Goal: Task Accomplishment & Management: Manage account settings

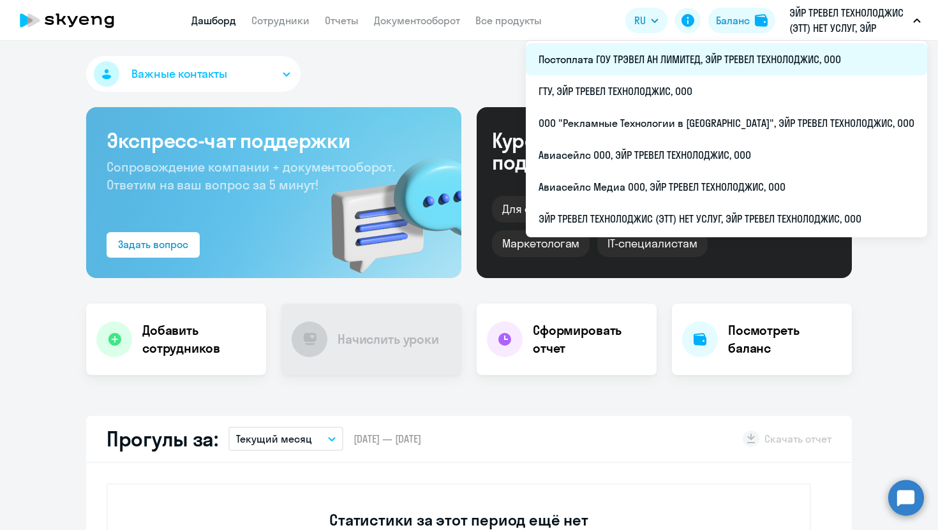
click at [697, 52] on li "Постоплата ГОУ ТРЭВЕЛ АН ЛИМИТЕД, ЭЙР ТРЕВЕЛ ТЕХНОЛОДЖИС, ООО" at bounding box center [726, 59] width 401 height 32
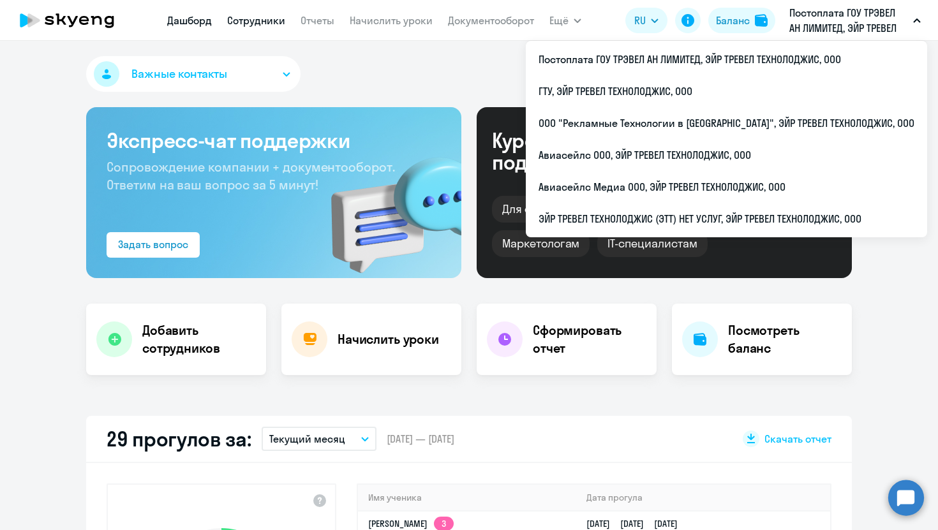
click at [260, 21] on link "Сотрудники" at bounding box center [256, 20] width 58 height 13
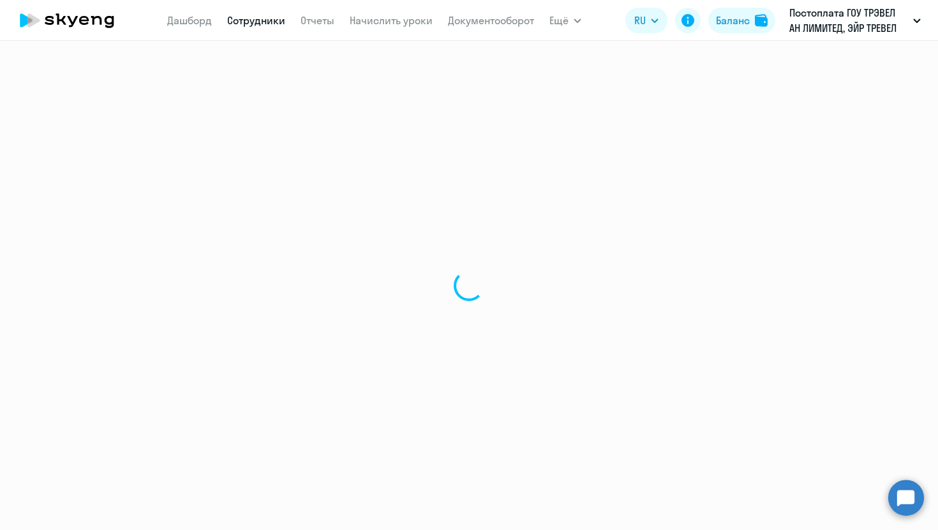
select select "30"
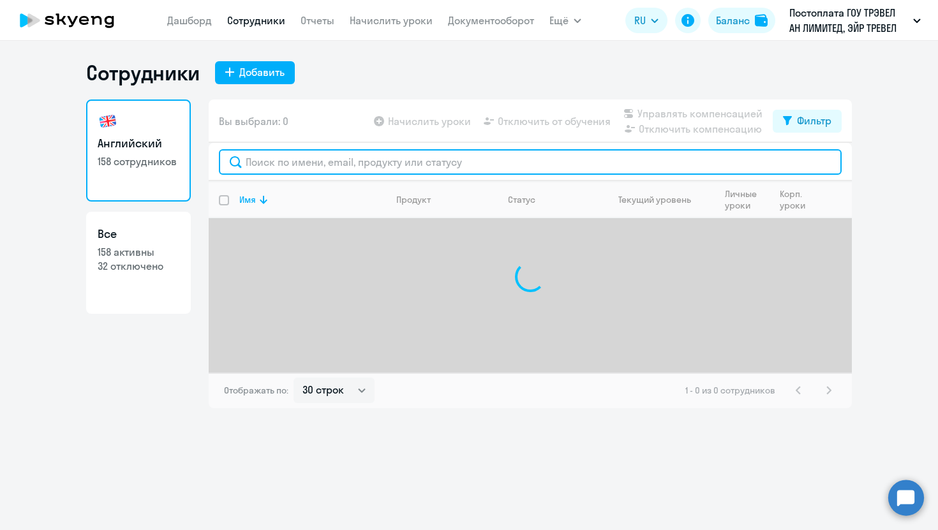
click at [319, 168] on input "text" at bounding box center [530, 162] width 623 height 26
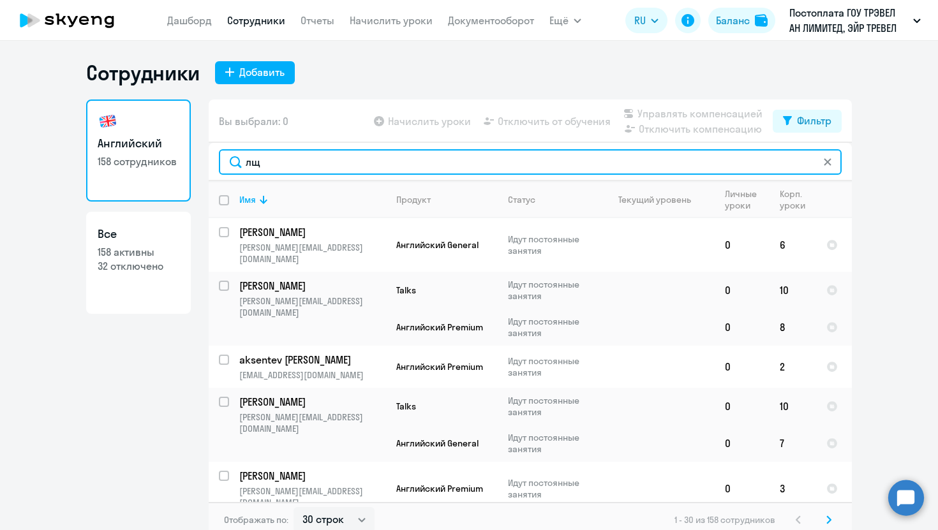
type input "л"
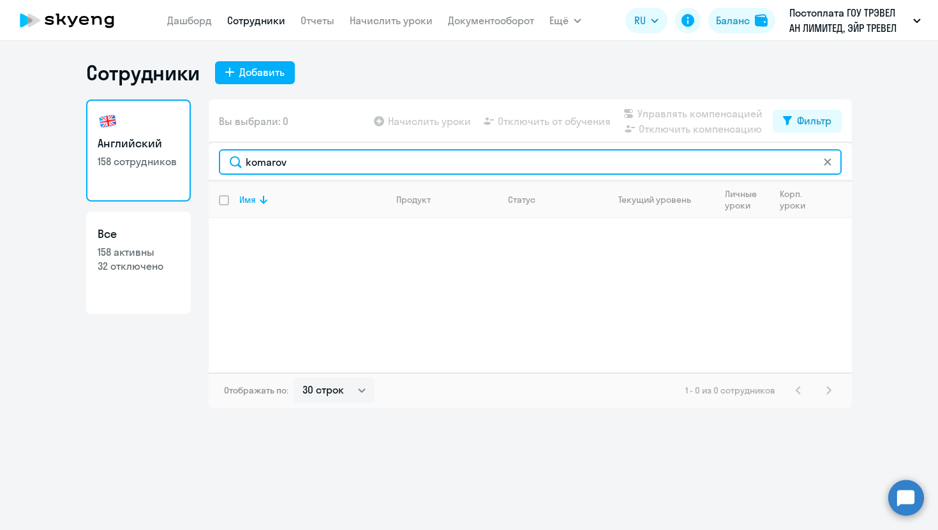
type input "komarov"
drag, startPoint x: 344, startPoint y: 170, endPoint x: 202, endPoint y: 159, distance: 142.0
click at [202, 159] on div "Английский 158 сотрудников Все 158 активны 32 отключено Вы выбрали: 0 Начислить…" at bounding box center [469, 254] width 766 height 309
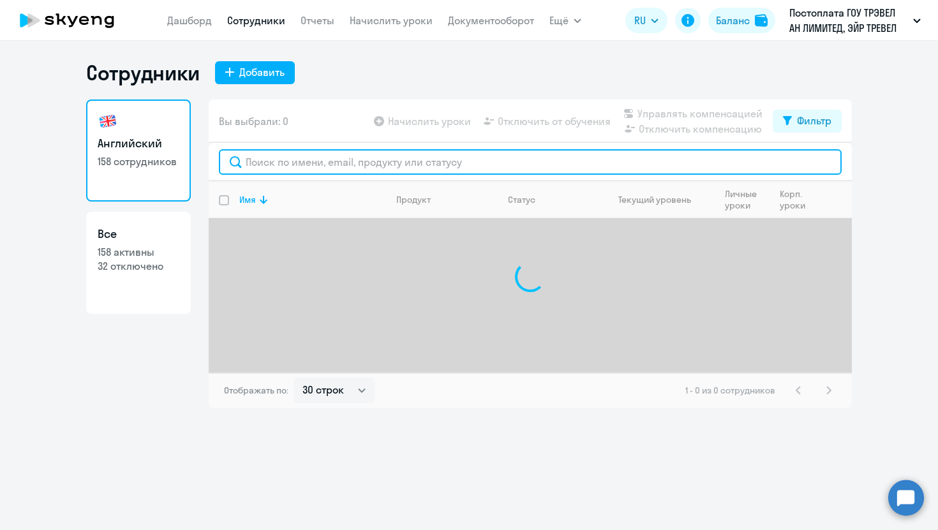
paste input "[MEDICAL_DATA][EMAIL_ADDRESS][DOMAIN_NAME]"
drag, startPoint x: 395, startPoint y: 161, endPoint x: 315, endPoint y: 161, distance: 80.4
click at [315, 161] on input "[MEDICAL_DATA][EMAIL_ADDRESS][DOMAIN_NAME]" at bounding box center [530, 162] width 623 height 26
drag, startPoint x: 274, startPoint y: 163, endPoint x: 184, endPoint y: 161, distance: 90.6
click at [184, 162] on div "Английский 158 сотрудников Все 158 активны 32 отключено Вы выбрали: 0 Начислить…" at bounding box center [469, 254] width 766 height 309
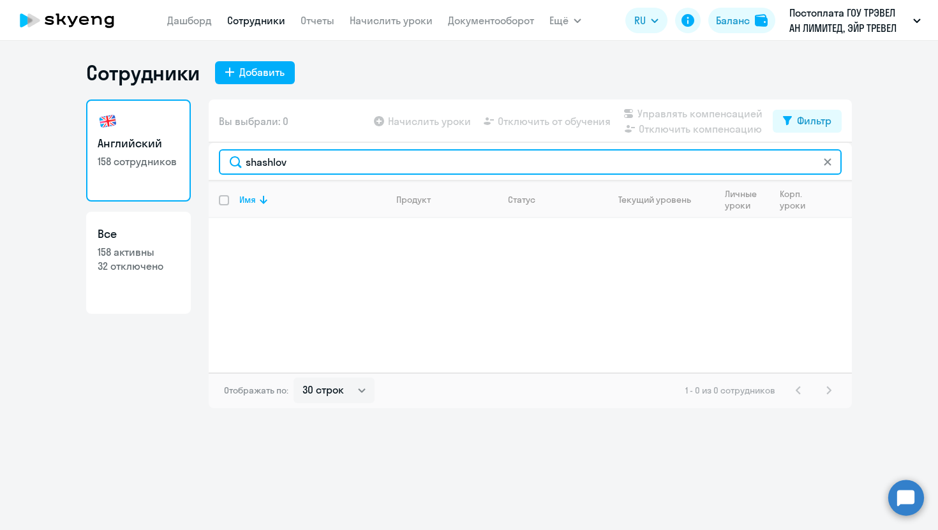
drag, startPoint x: 298, startPoint y: 165, endPoint x: 159, endPoint y: 161, distance: 139.1
click at [159, 161] on div "Английский 158 сотрудников Все 158 активны 32 отключено Вы выбрали: 0 Начислить…" at bounding box center [469, 254] width 766 height 309
type input "shashlov"
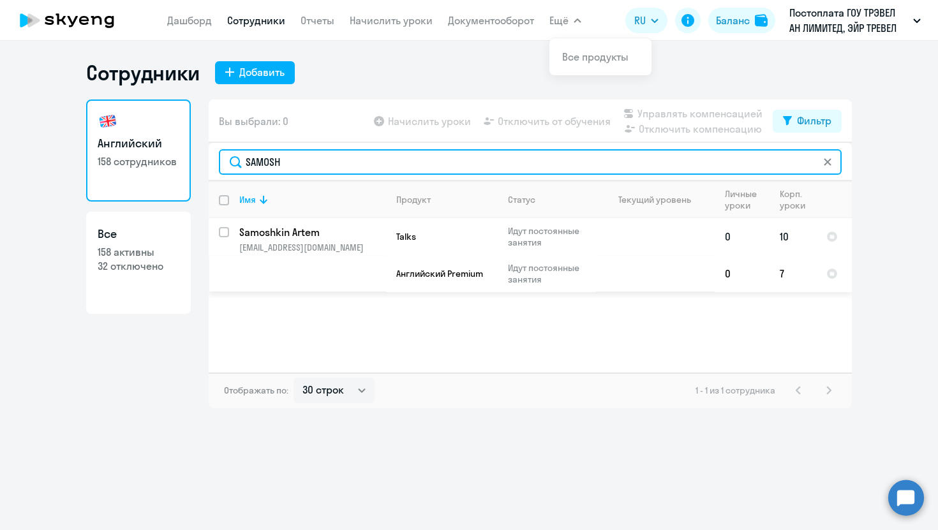
type input "SAMOSH"
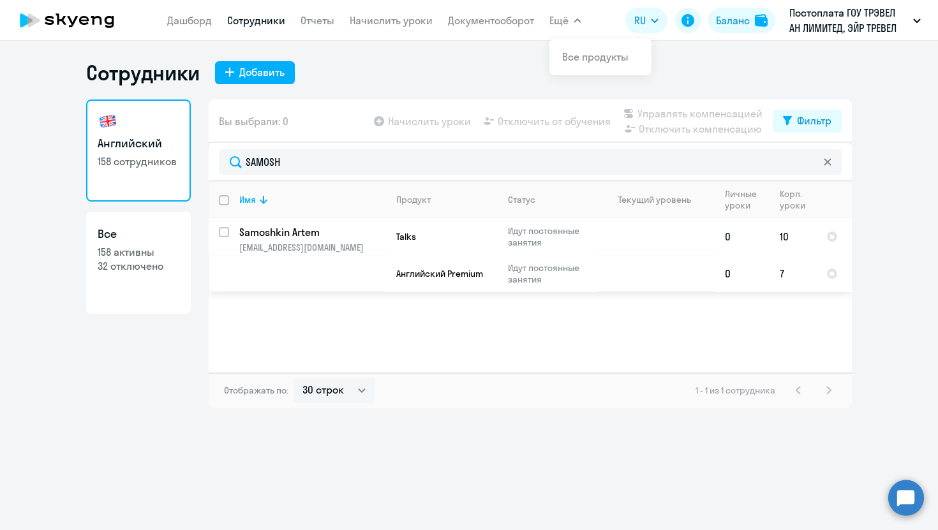
click at [222, 234] on input "select row 38499865" at bounding box center [232, 240] width 26 height 26
checkbox input "true"
click at [572, 115] on span "Отключить от обучения" at bounding box center [554, 121] width 113 height 15
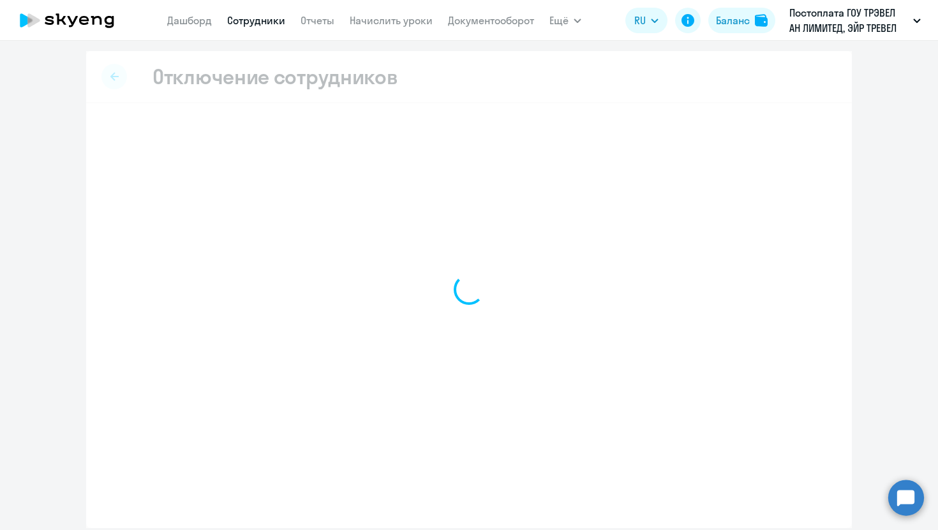
select select "all"
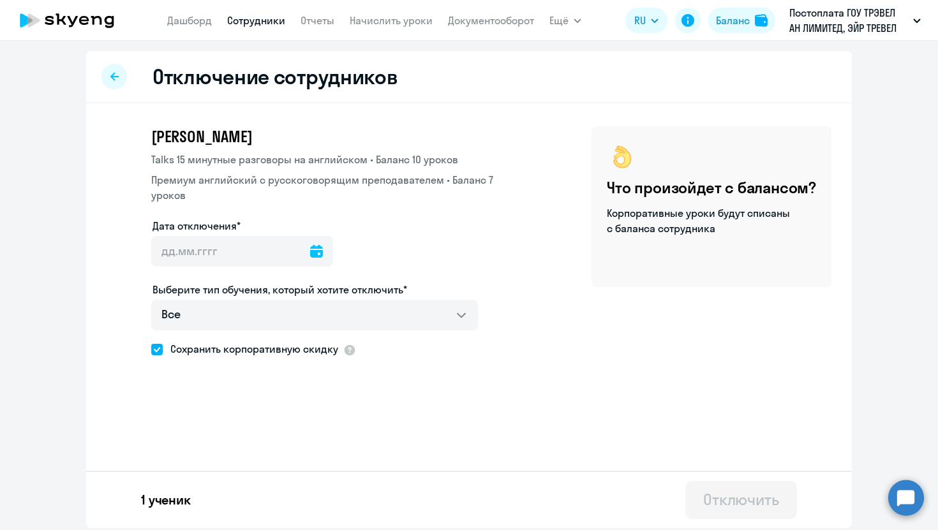
click at [310, 245] on icon at bounding box center [316, 251] width 13 height 13
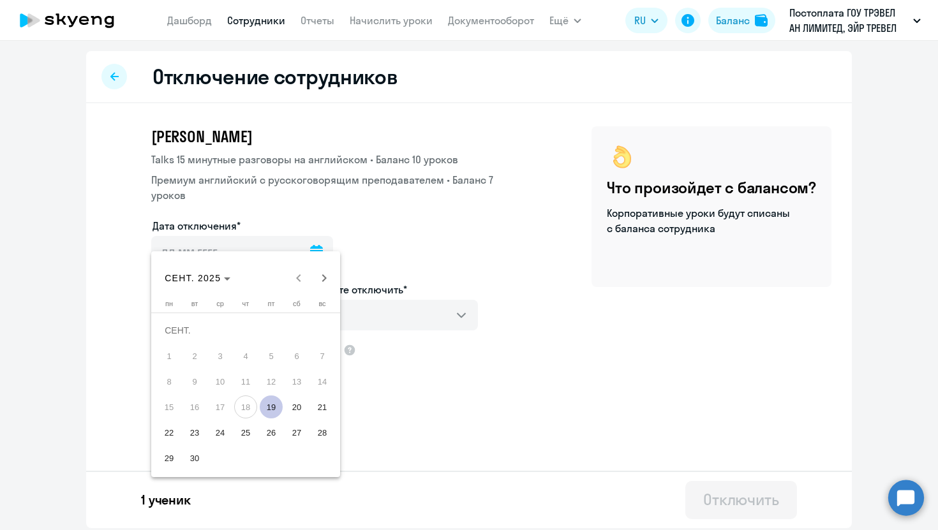
click at [274, 408] on span "19" at bounding box center [271, 407] width 23 height 23
type input "[DATE]"
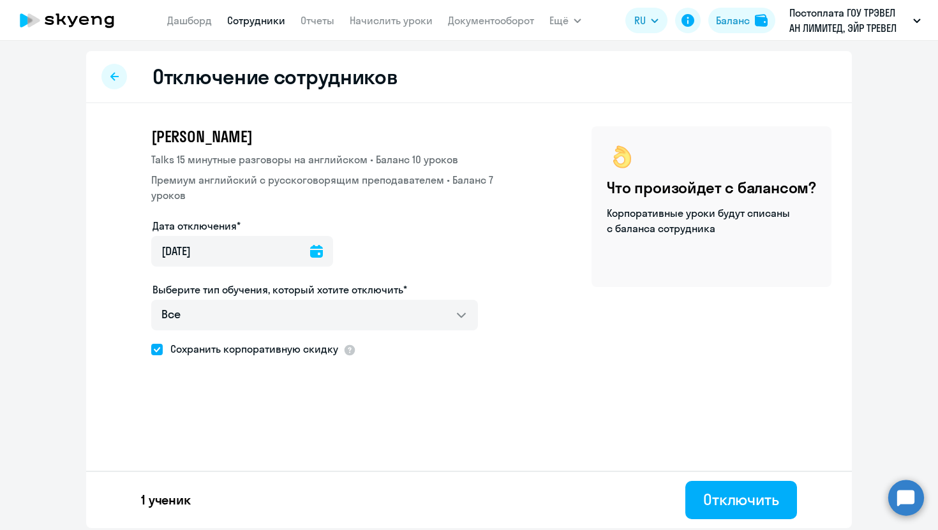
click at [174, 341] on span "Сохранить корпоративную скидку" at bounding box center [250, 348] width 175 height 15
click at [151, 349] on input "Сохранить корпоративную скидку" at bounding box center [151, 349] width 1 height 1
checkbox input "false"
click at [310, 245] on icon at bounding box center [316, 251] width 13 height 13
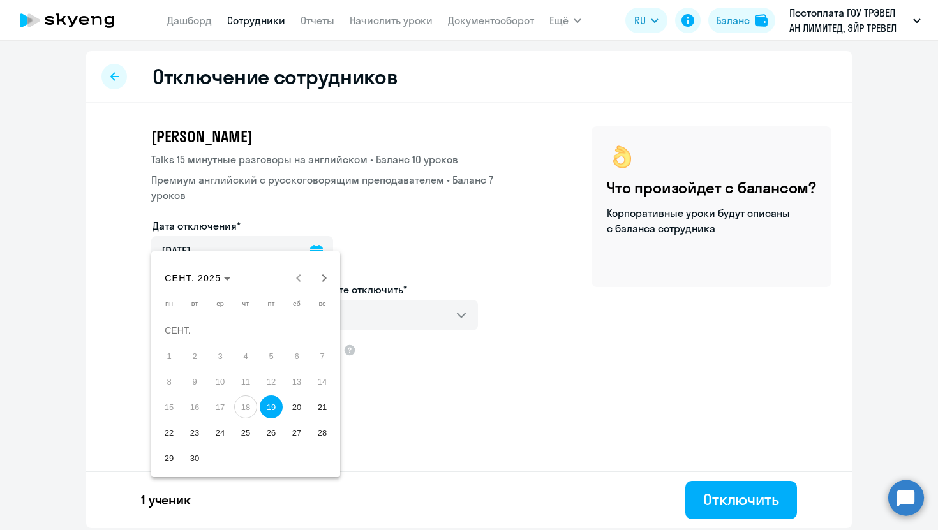
click at [544, 408] on div at bounding box center [469, 265] width 938 height 530
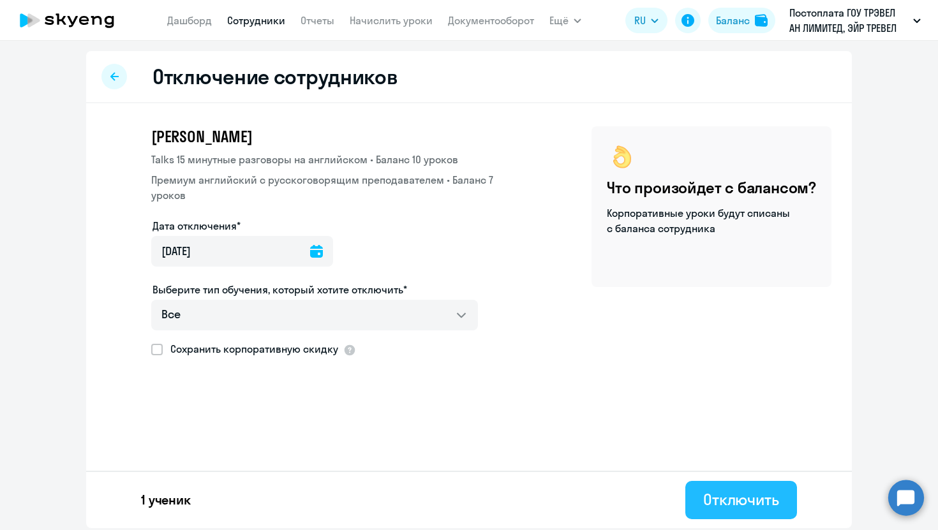
click at [720, 496] on div "Отключить" at bounding box center [741, 499] width 76 height 20
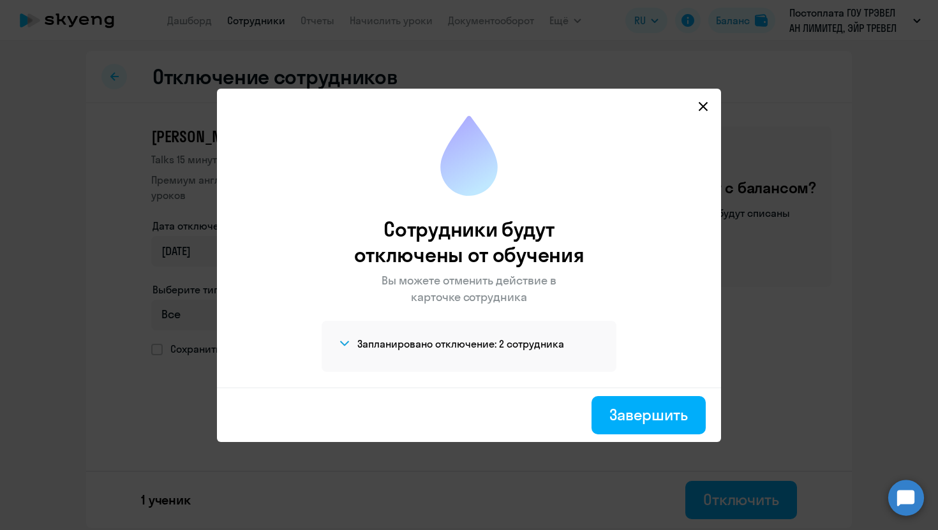
click at [713, 99] on mat-dialog-container "Сотрудники будут отключены от обучения Вы можете отменить действие в карточке с…" at bounding box center [469, 265] width 504 height 353
click at [709, 100] on svg-icon at bounding box center [702, 106] width 15 height 15
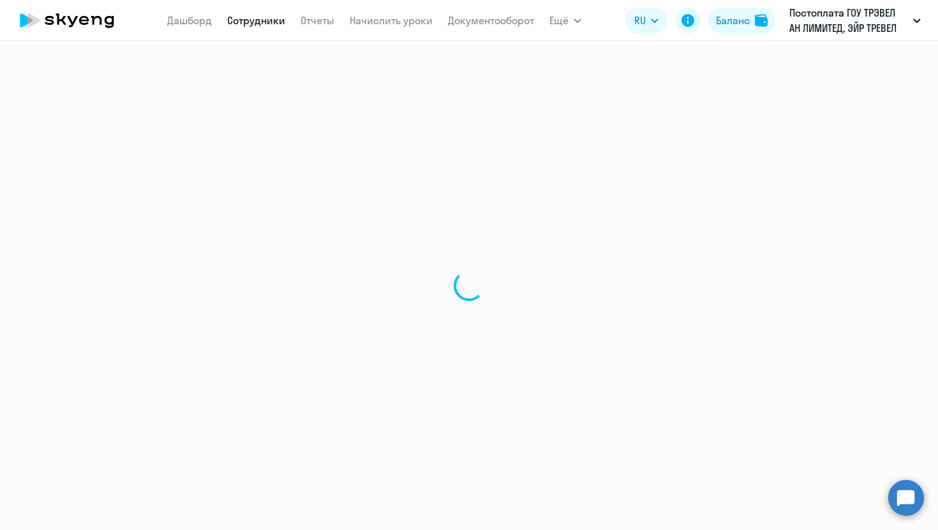
select select "30"
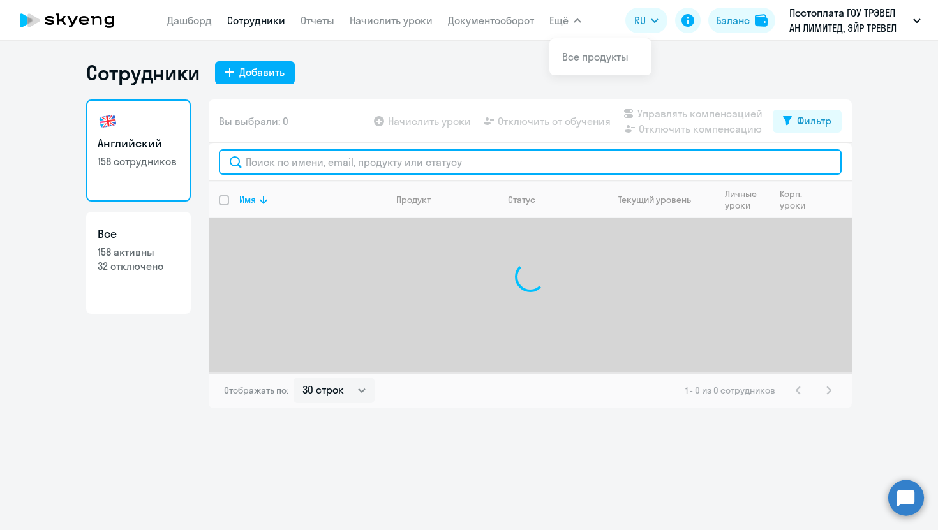
click at [366, 165] on input "text" at bounding box center [530, 162] width 623 height 26
type input "ы"
type input "smirnova"
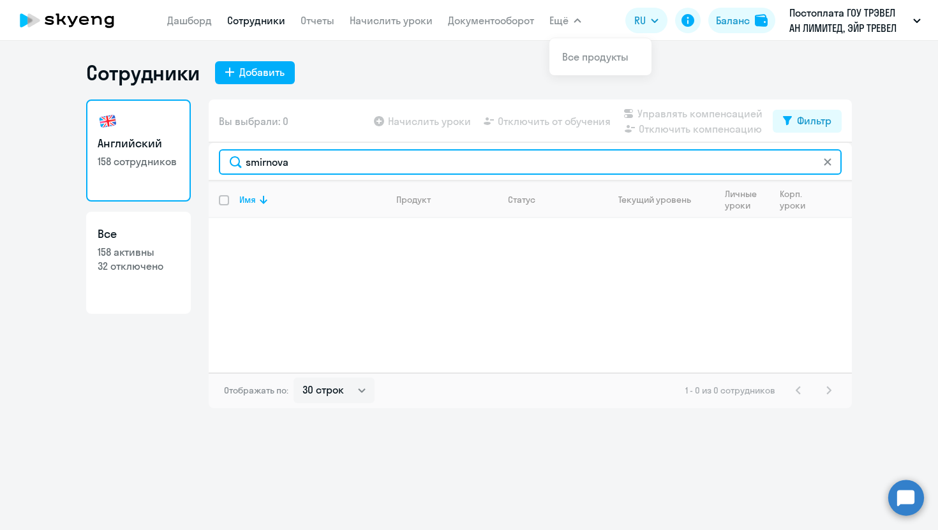
drag, startPoint x: 308, startPoint y: 158, endPoint x: 196, endPoint y: 155, distance: 111.7
click at [202, 158] on div "Английский 158 сотрудников Все 158 активны 32 отключено Вы выбрали: 0 Начислить…" at bounding box center [469, 254] width 766 height 309
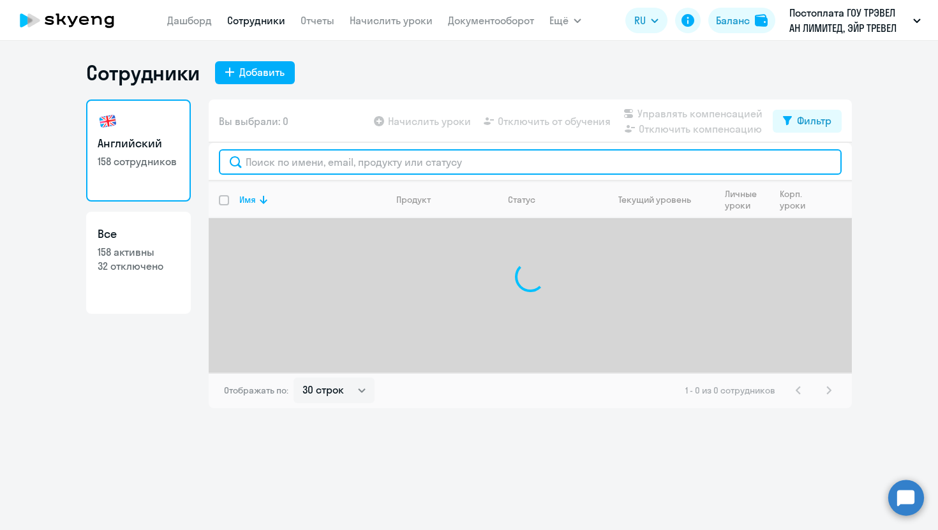
paste input "ohrimenko"
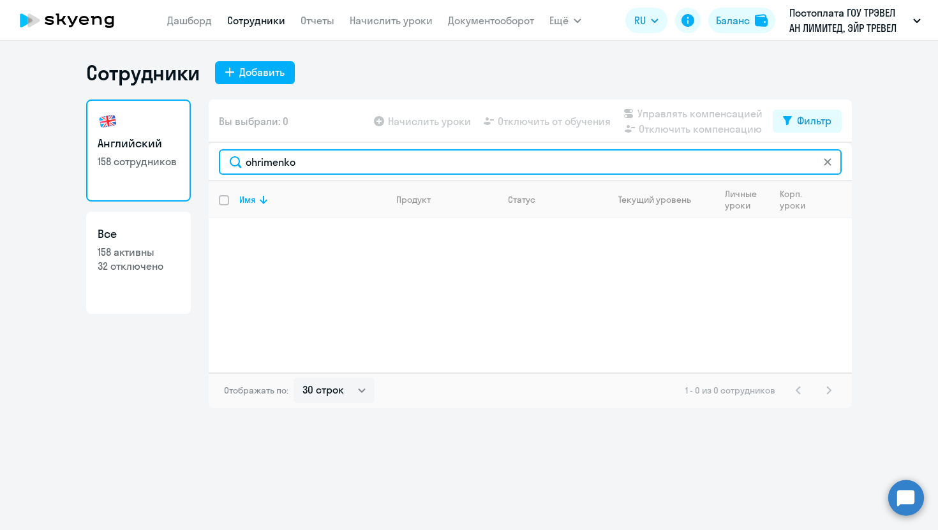
type input "ohrimenko"
drag, startPoint x: 322, startPoint y: 159, endPoint x: 129, endPoint y: 157, distance: 192.7
click at [129, 157] on div "Английский 158 сотрудников Все 158 активны 32 отключено Вы выбрали: 0 Начислить…" at bounding box center [469, 254] width 766 height 309
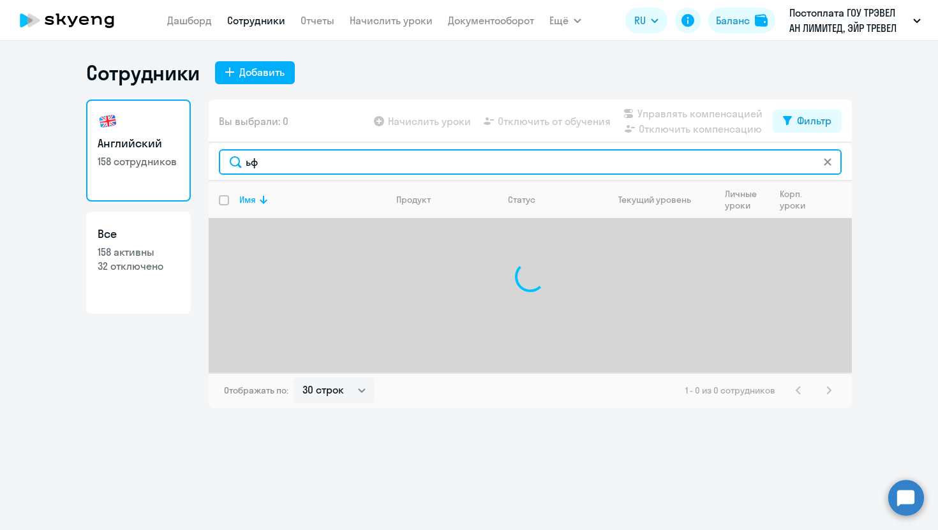
type input "ь"
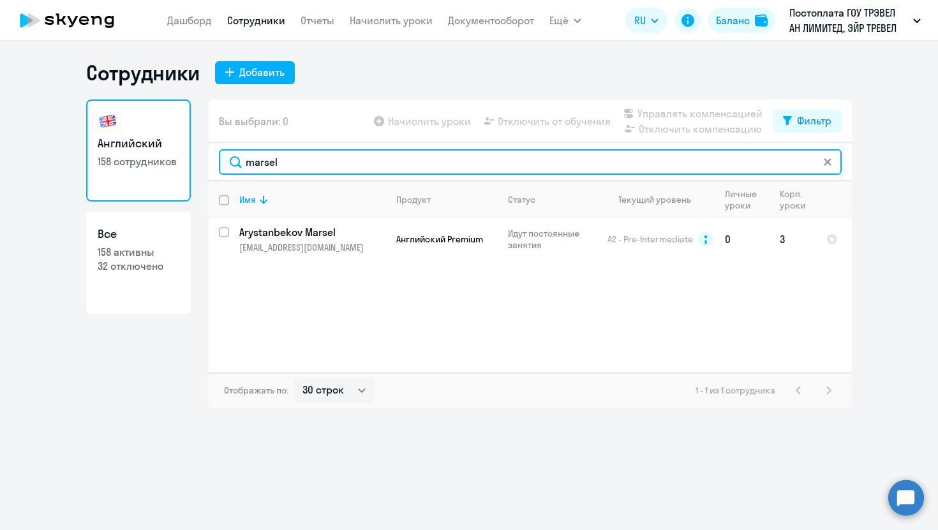
type input "marsel"
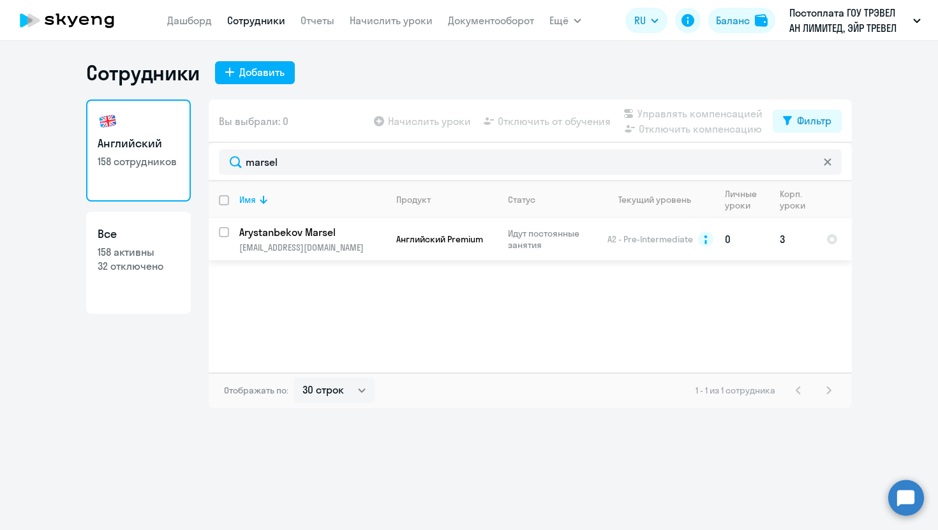
click at [226, 228] on input "select row 10504953" at bounding box center [232, 240] width 26 height 26
checkbox input "true"
click at [572, 114] on span "Отключить от обучения" at bounding box center [554, 121] width 113 height 15
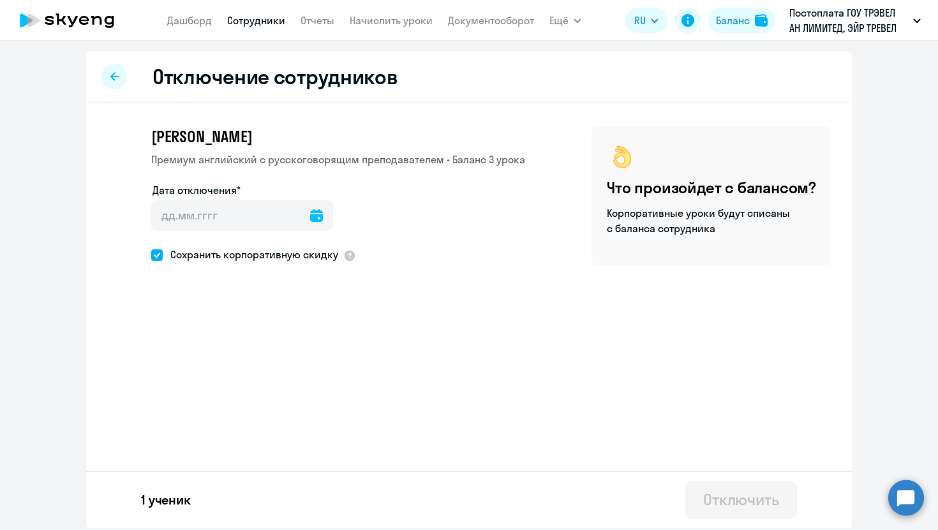
click at [310, 210] on icon at bounding box center [316, 215] width 13 height 13
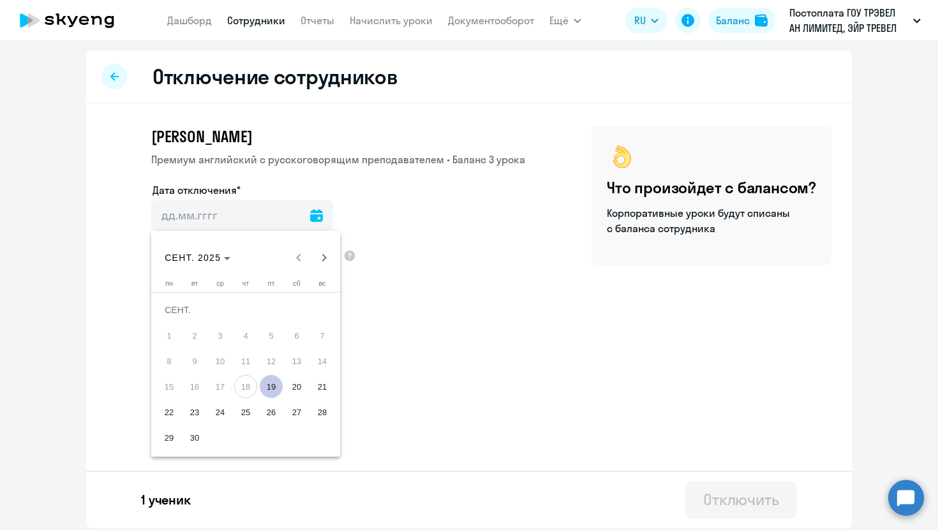
click at [274, 385] on span "19" at bounding box center [271, 386] width 23 height 23
type input "[DATE]"
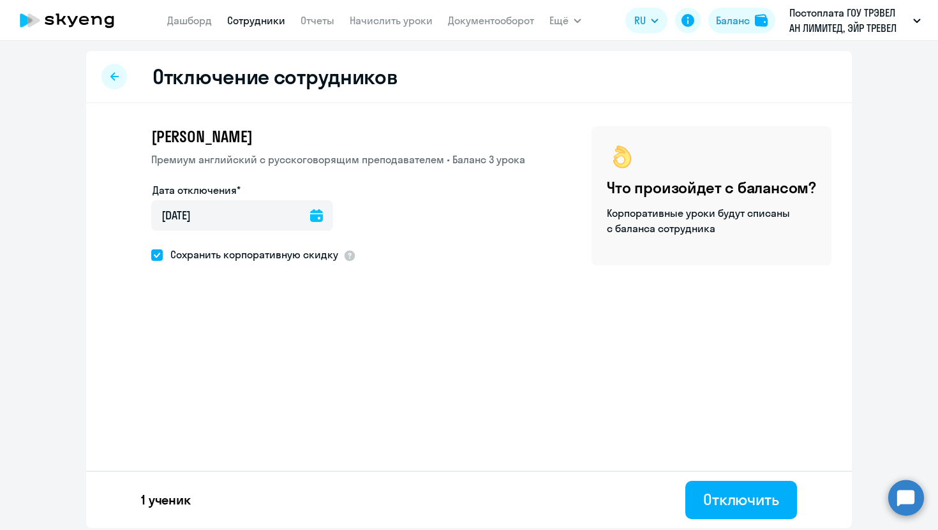
click at [181, 256] on span "Сохранить корпоративную скидку" at bounding box center [250, 254] width 175 height 15
click at [151, 255] on input "Сохранить корпоративную скидку" at bounding box center [151, 255] width 1 height 1
checkbox input "false"
click at [739, 507] on div "Отключить" at bounding box center [741, 499] width 76 height 20
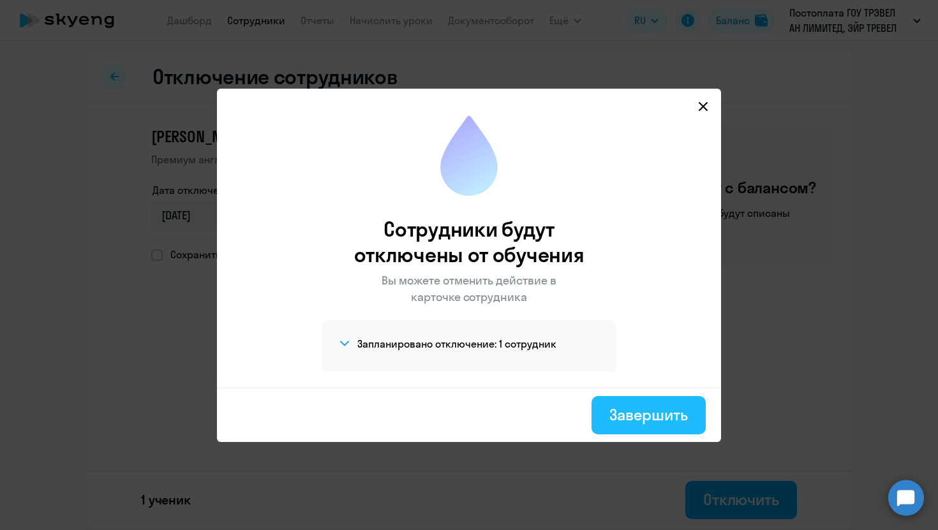
click at [630, 412] on div "Завершить" at bounding box center [648, 414] width 78 height 20
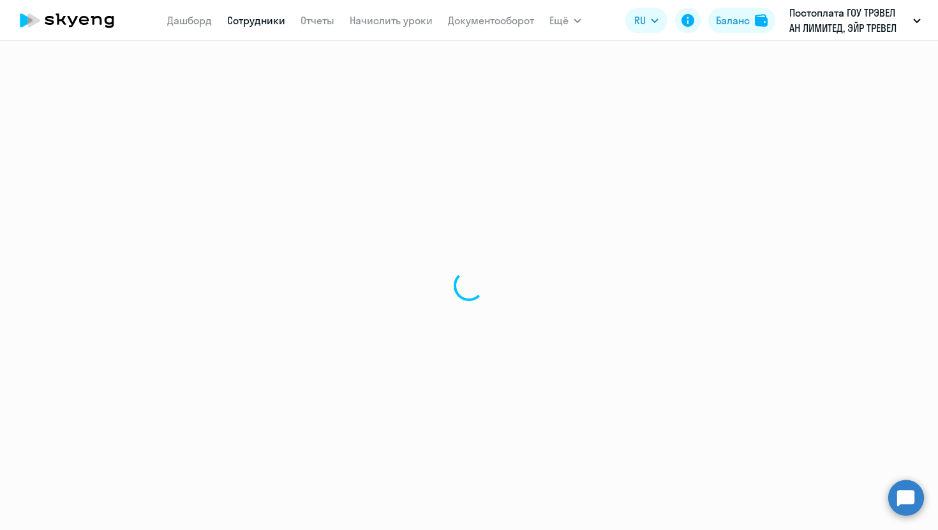
select select "30"
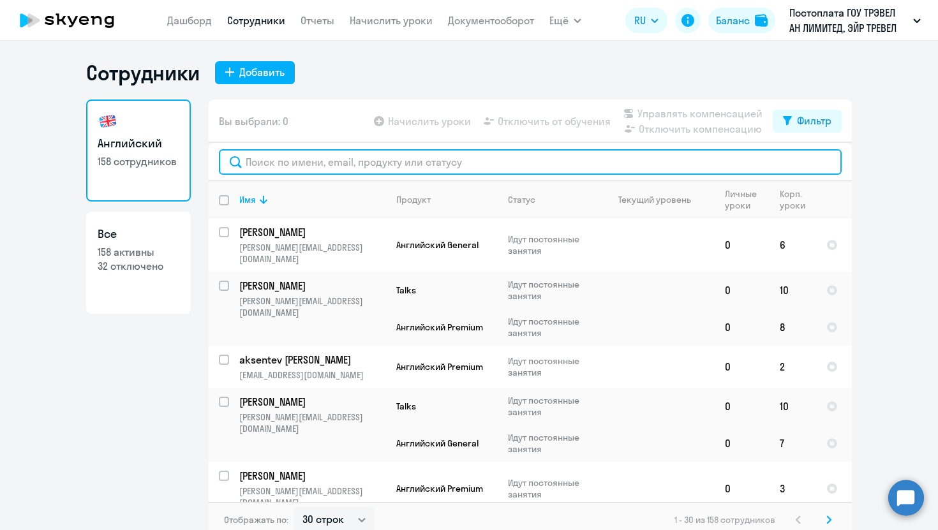
click at [357, 164] on input "text" at bounding box center [530, 162] width 623 height 26
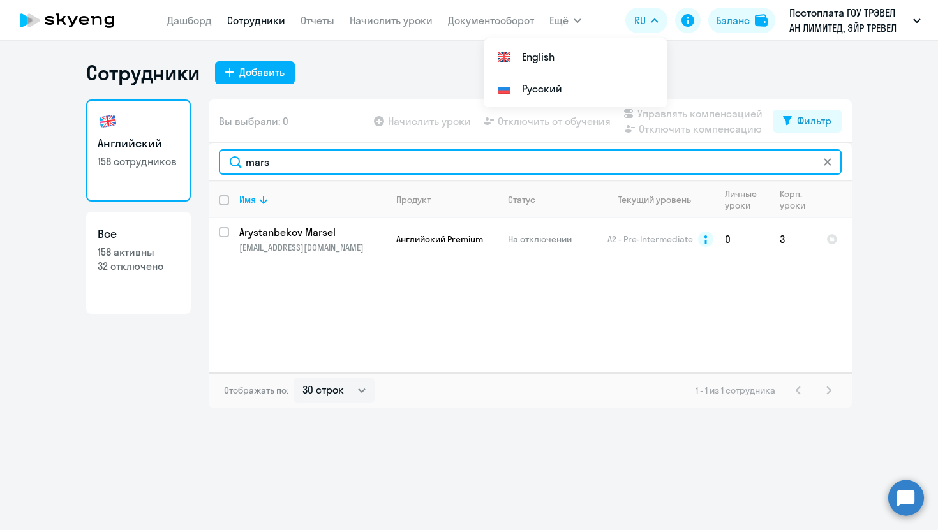
type input "mars"
drag, startPoint x: 286, startPoint y: 166, endPoint x: 211, endPoint y: 165, distance: 75.3
click at [216, 166] on div "mars" at bounding box center [530, 162] width 643 height 38
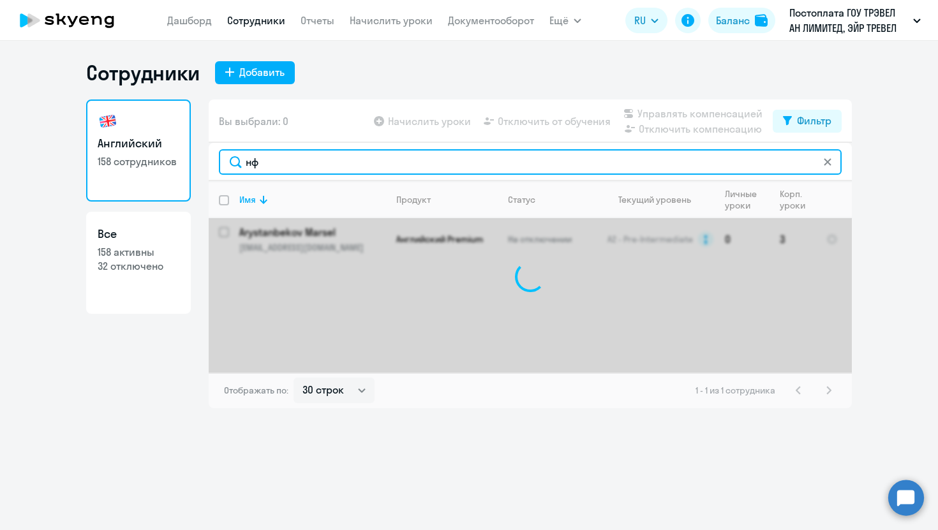
type input "н"
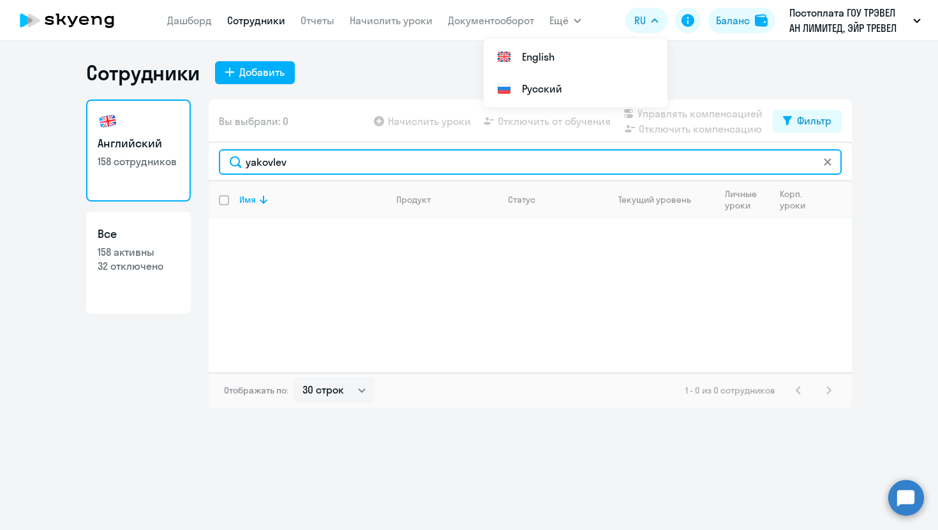
type input "yakovlev"
drag, startPoint x: 262, startPoint y: 159, endPoint x: 209, endPoint y: 159, distance: 53.0
click at [209, 159] on div "yakovlev" at bounding box center [530, 162] width 643 height 38
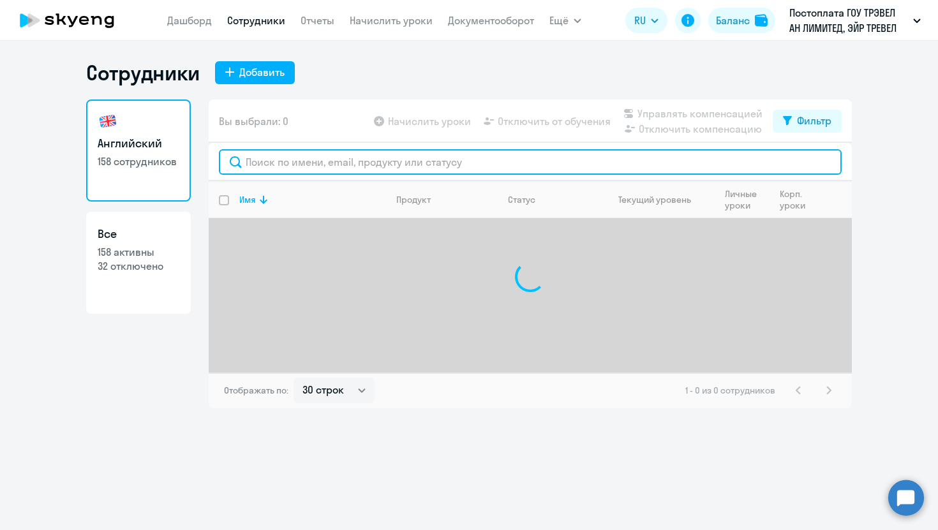
type input ","
type input "ь"
type input "i"
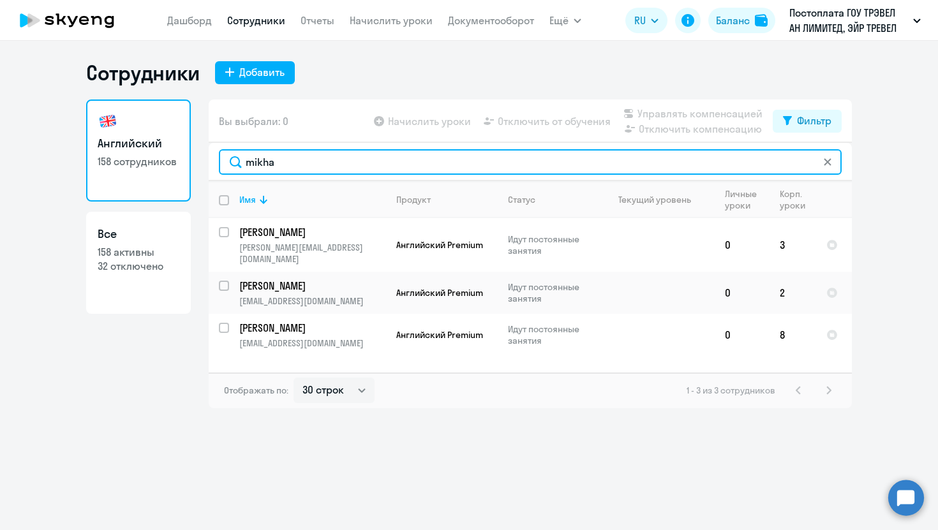
type input "mikha"
drag, startPoint x: 278, startPoint y: 163, endPoint x: 137, endPoint y: 162, distance: 141.0
click at [137, 162] on div "Английский 158 сотрудников Все 158 активны 32 отключено Вы выбрали: 0 Начислить…" at bounding box center [469, 254] width 766 height 309
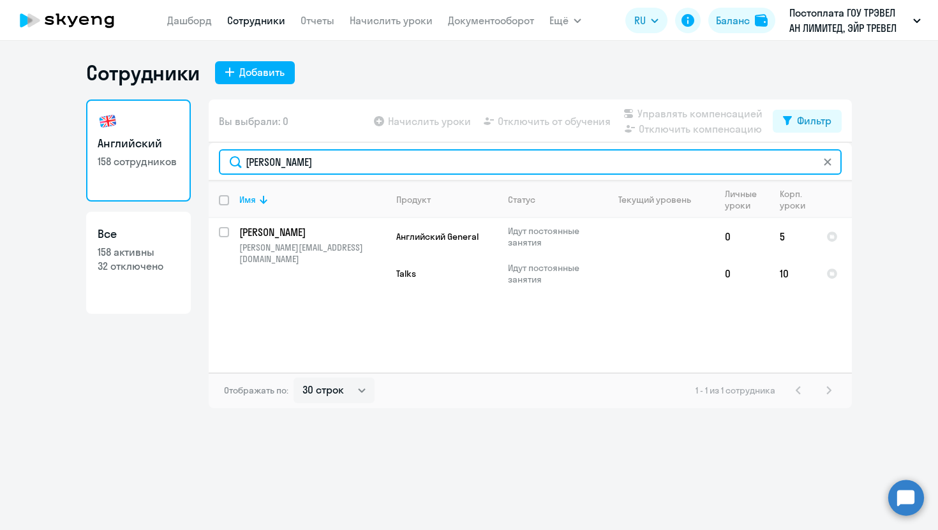
type input "[PERSON_NAME]"
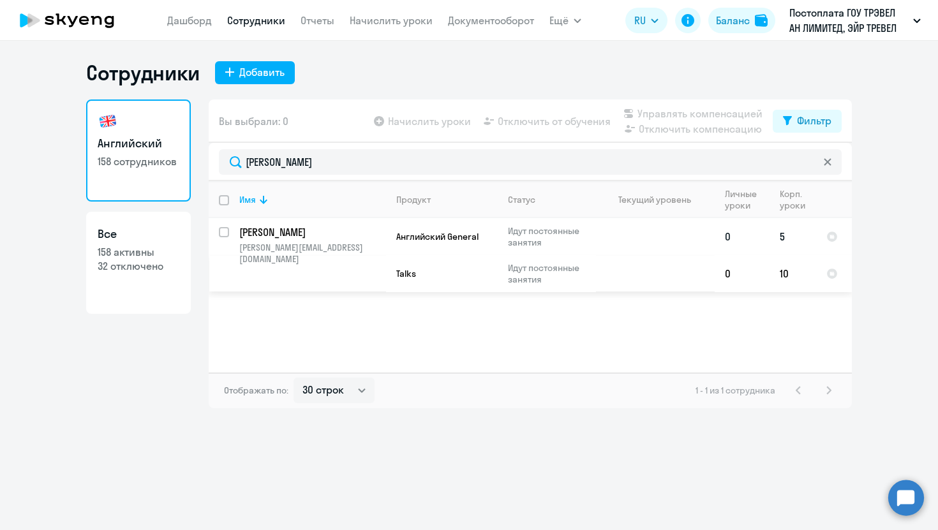
click at [225, 232] on input "select row 5311089" at bounding box center [232, 240] width 26 height 26
checkbox input "true"
click at [540, 122] on span "Отключить от обучения" at bounding box center [554, 121] width 113 height 15
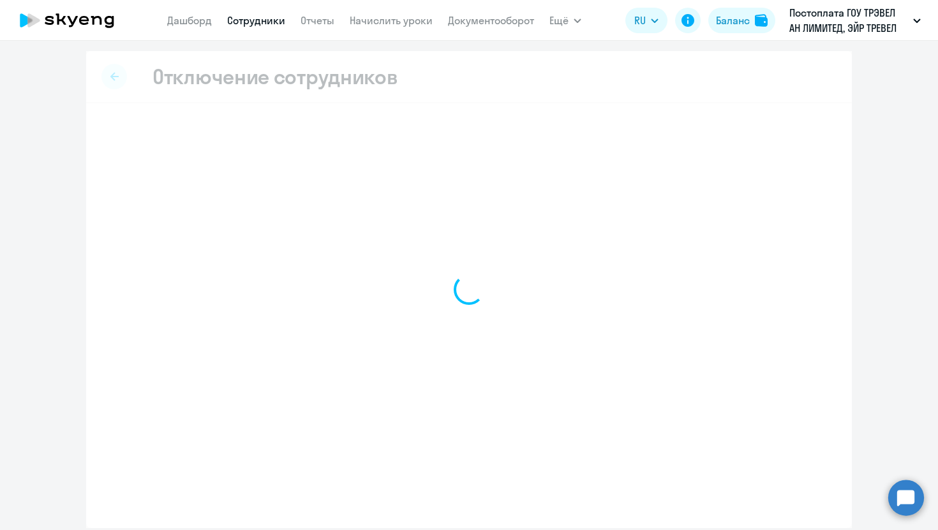
select select "all"
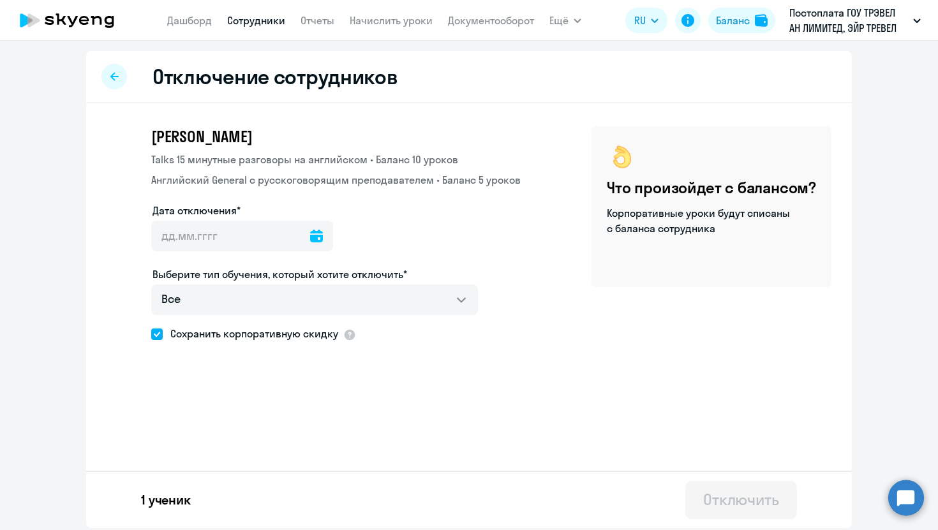
click at [310, 239] on icon at bounding box center [316, 236] width 13 height 13
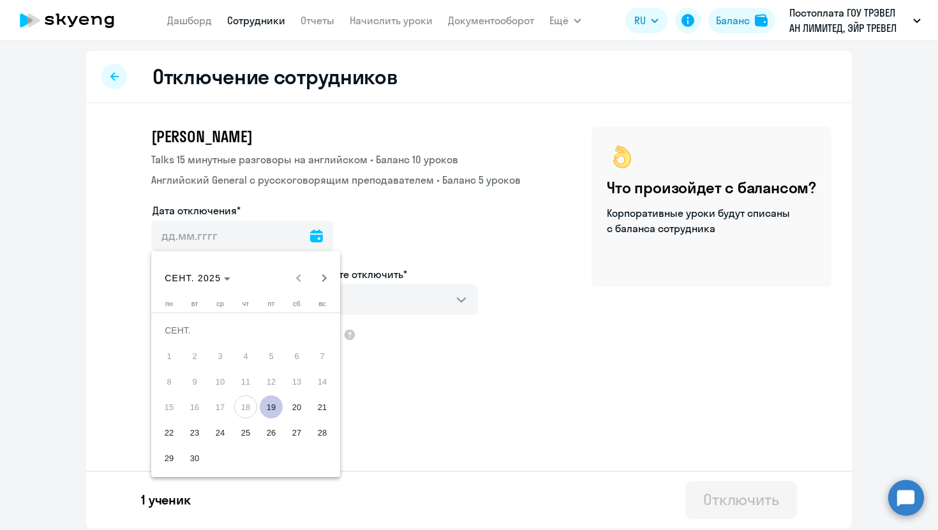
click at [265, 403] on span "19" at bounding box center [271, 407] width 23 height 23
type input "[DATE]"
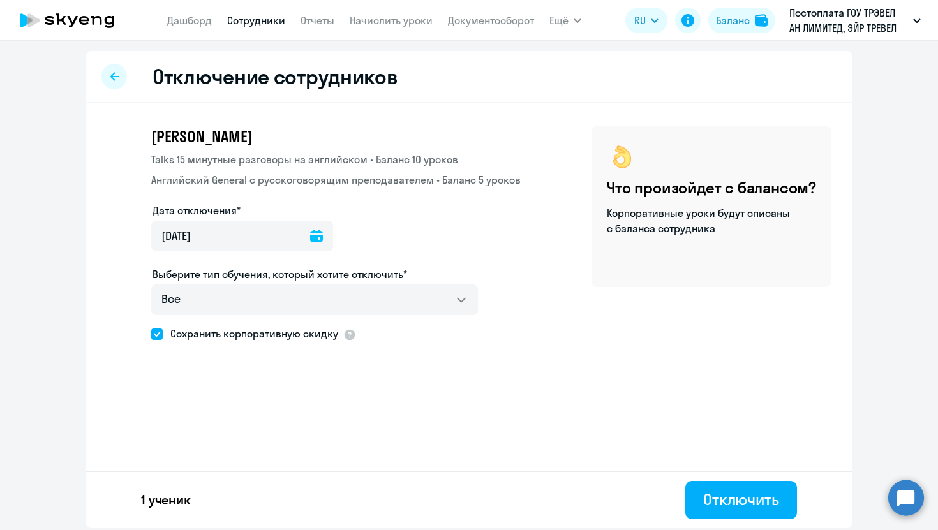
click at [214, 333] on span "Сохранить корпоративную скидку" at bounding box center [250, 333] width 175 height 15
click at [151, 334] on input "Сохранить корпоративную скидку" at bounding box center [151, 334] width 1 height 1
checkbox input "false"
click at [756, 501] on div "Отключить" at bounding box center [741, 499] width 76 height 20
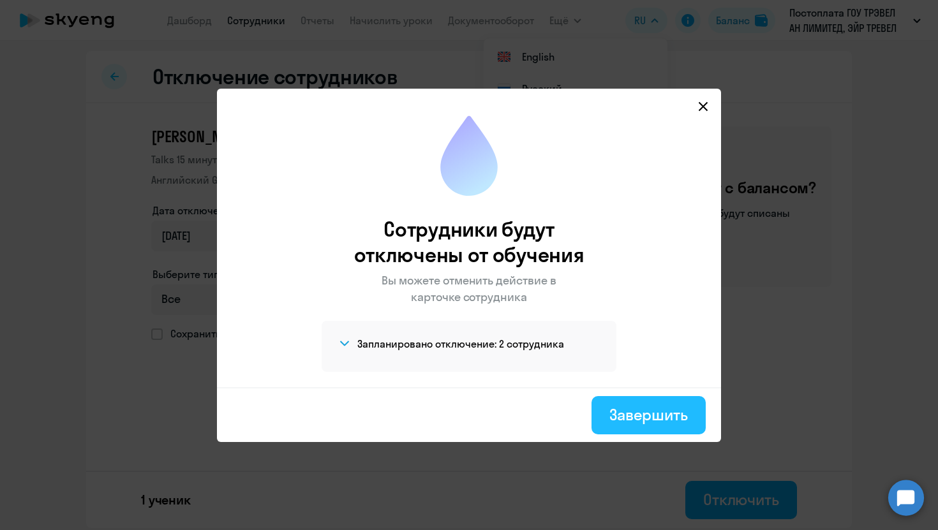
click at [633, 413] on div "Завершить" at bounding box center [648, 414] width 78 height 20
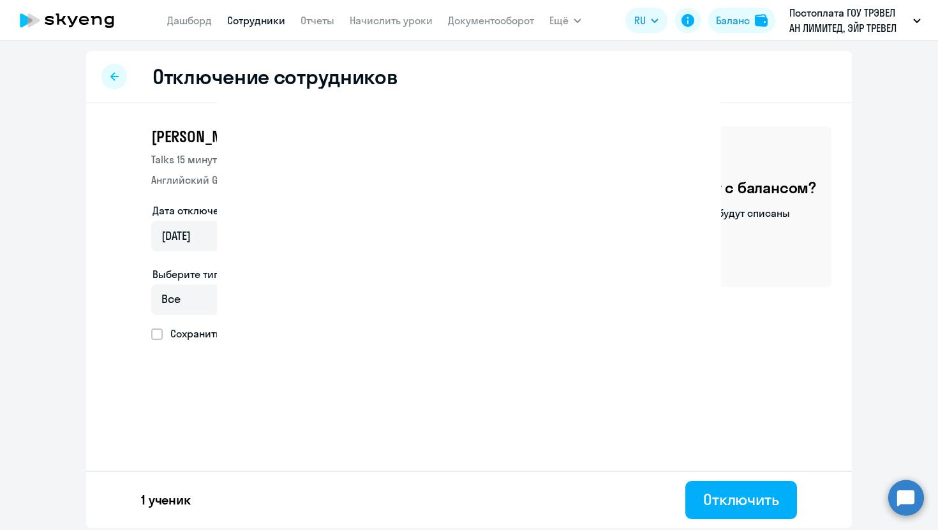
select select "30"
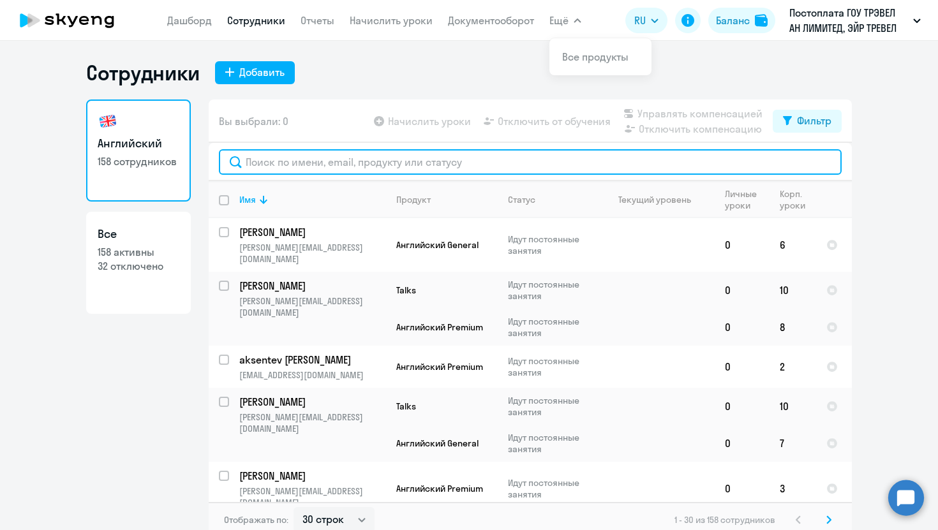
click at [369, 156] on input "text" at bounding box center [530, 162] width 623 height 26
paste input "[PERSON_NAME][EMAIL_ADDRESS][DOMAIN_NAME]"
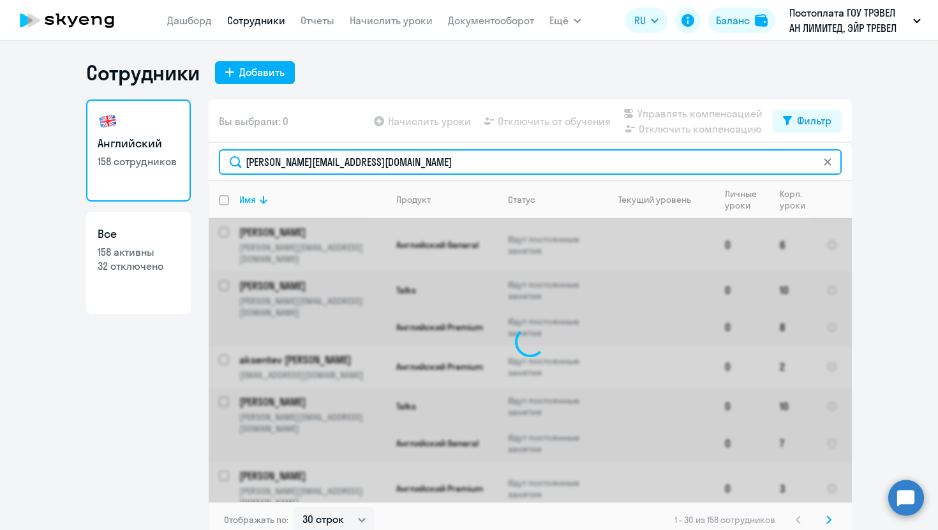
type input "[PERSON_NAME][EMAIL_ADDRESS][DOMAIN_NAME]"
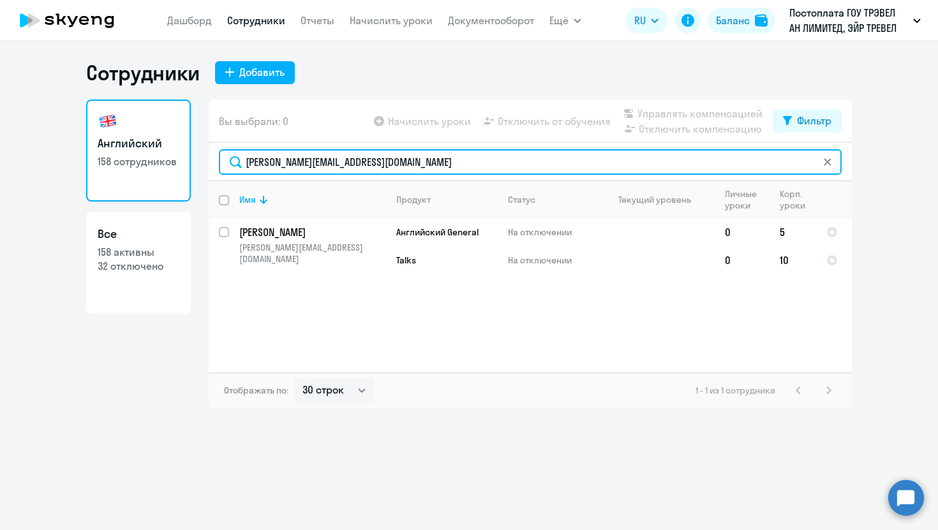
drag, startPoint x: 412, startPoint y: 161, endPoint x: 216, endPoint y: 161, distance: 196.5
click at [218, 161] on div "[PERSON_NAME][EMAIL_ADDRESS][DOMAIN_NAME]" at bounding box center [530, 162] width 643 height 38
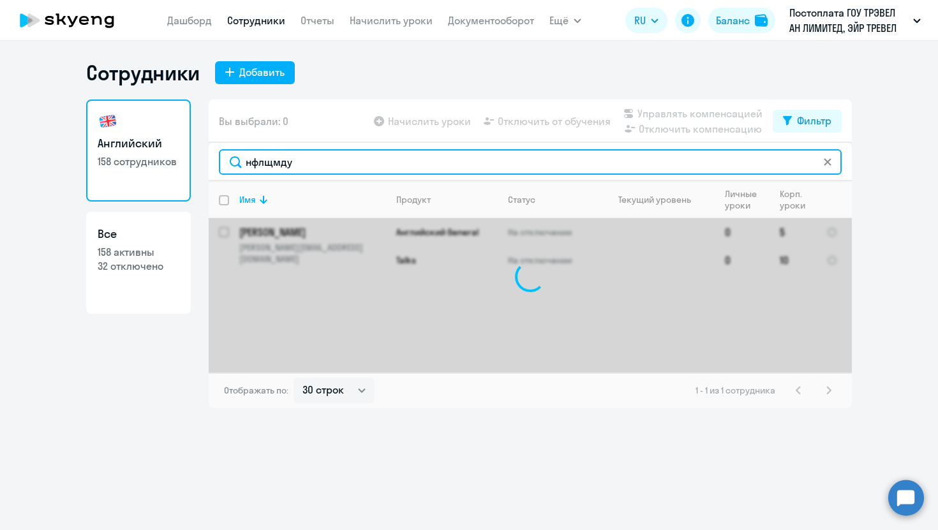
type input "нфлщмдум"
drag, startPoint x: 338, startPoint y: 172, endPoint x: 165, endPoint y: 170, distance: 173.5
click at [165, 171] on div "Английский 158 сотрудников Все 158 активны 32 отключено Вы выбрали: 0 Начислить…" at bounding box center [469, 254] width 766 height 309
drag, startPoint x: 313, startPoint y: 169, endPoint x: 147, endPoint y: 139, distance: 168.6
click at [151, 144] on div "Английский 158 сотрудников Все 158 активны 32 отключено Вы выбрали: 0 Начислить…" at bounding box center [469, 254] width 766 height 309
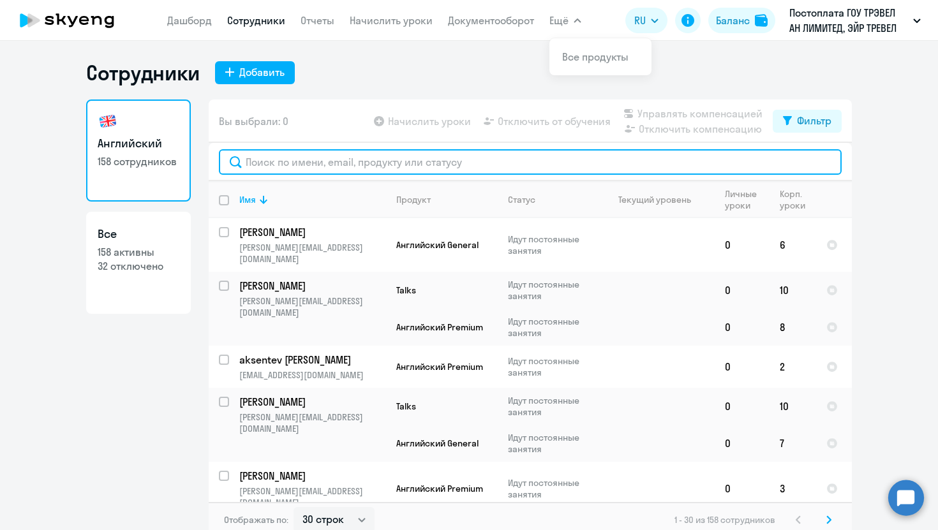
paste input "yakovlev"
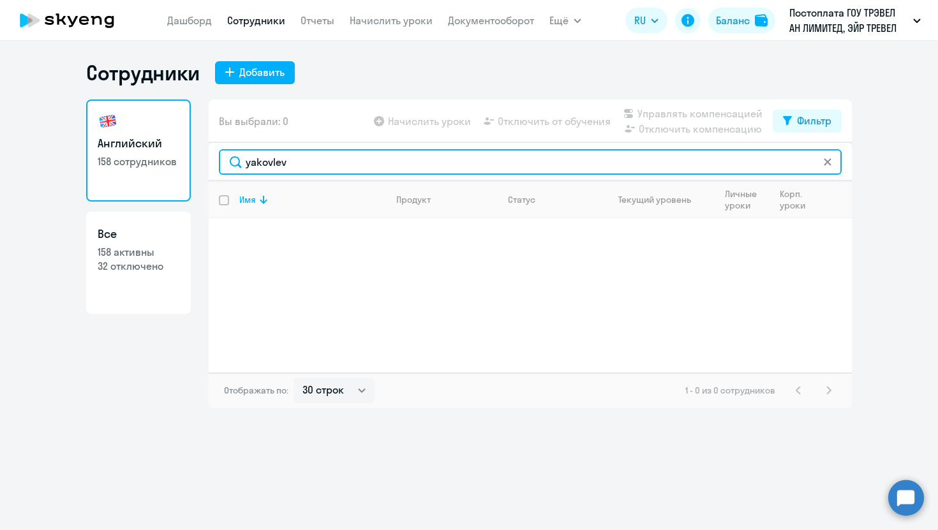
type input "yakovlev"
